Goal: Check status: Check status

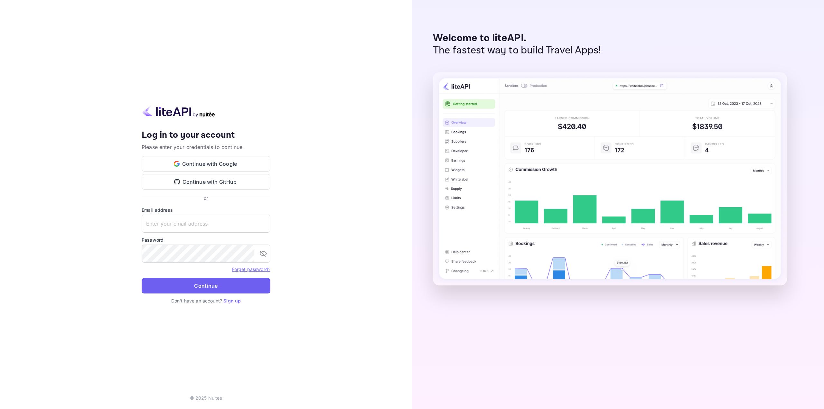
type input "[EMAIL_ADDRESS][DOMAIN_NAME]"
click at [213, 283] on button "Continue" at bounding box center [206, 285] width 129 height 15
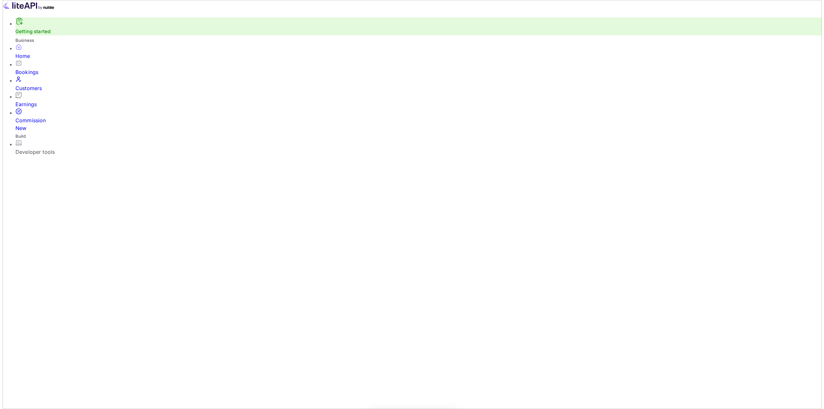
scroll to position [100, 231]
click at [36, 76] on div "Bookings" at bounding box center [416, 72] width 806 height 8
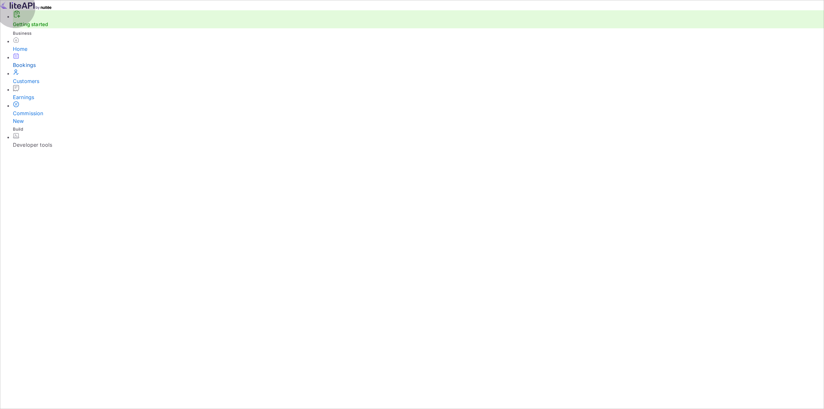
paste input "dBby7dLLy"
type input "dBby7dLLy"
